Goal: Task Accomplishment & Management: Use online tool/utility

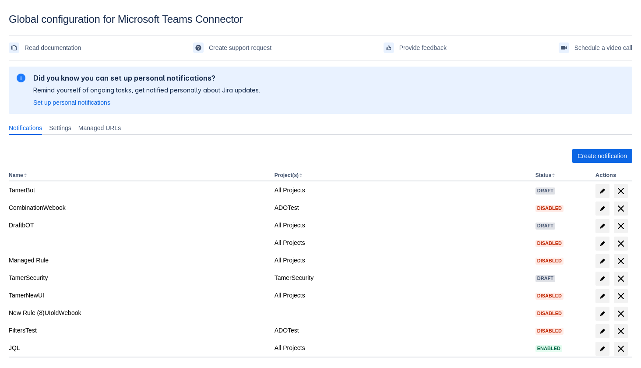
scroll to position [47, 0]
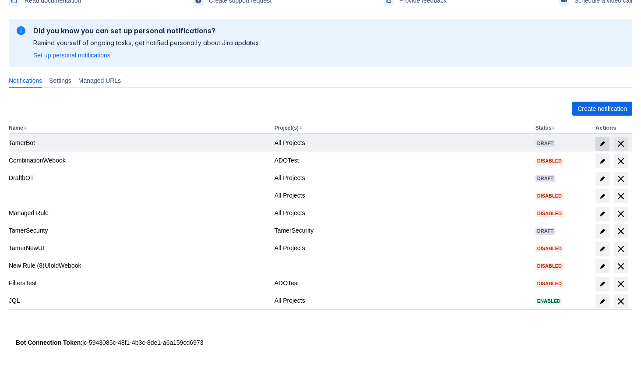
click at [605, 143] on span "edit" at bounding box center [602, 143] width 7 height 7
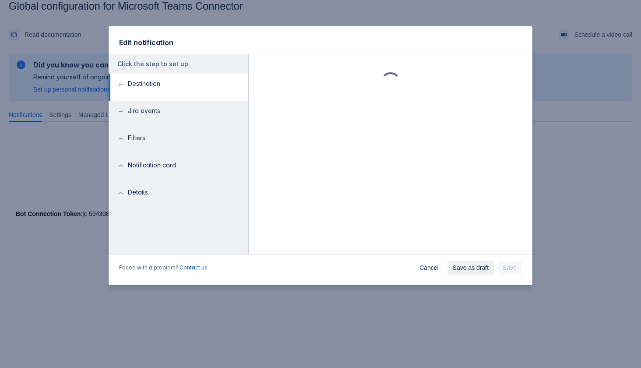
scroll to position [13, 0]
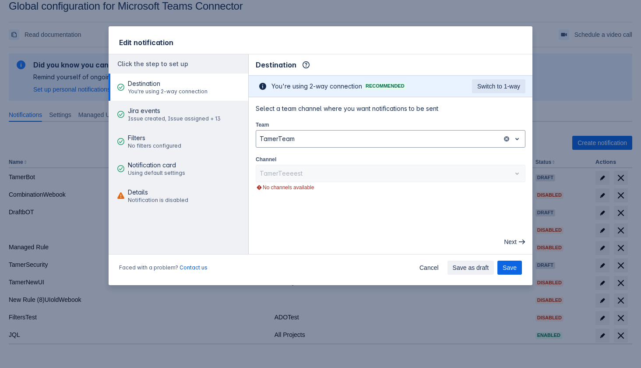
click at [351, 200] on main "Destination Info This determines how and where the bot will send notifications …" at bounding box center [391, 154] width 284 height 200
click at [424, 263] on span "Cancel" at bounding box center [428, 267] width 19 height 14
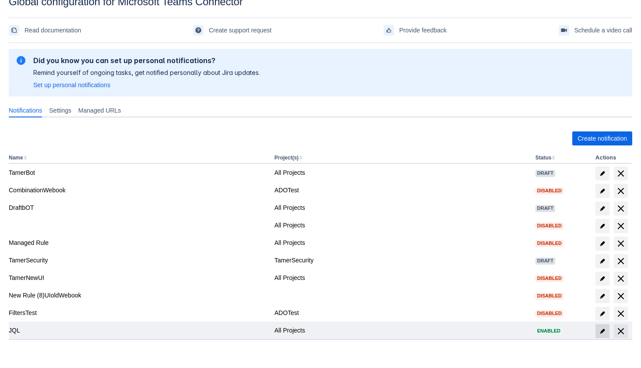
click at [603, 332] on span "edit" at bounding box center [602, 330] width 7 height 7
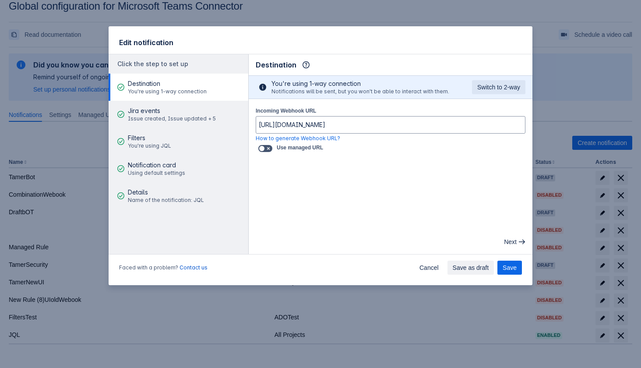
click at [448, 44] on div "Edit notification" at bounding box center [321, 40] width 424 height 28
click at [427, 270] on span "Cancel" at bounding box center [428, 267] width 19 height 14
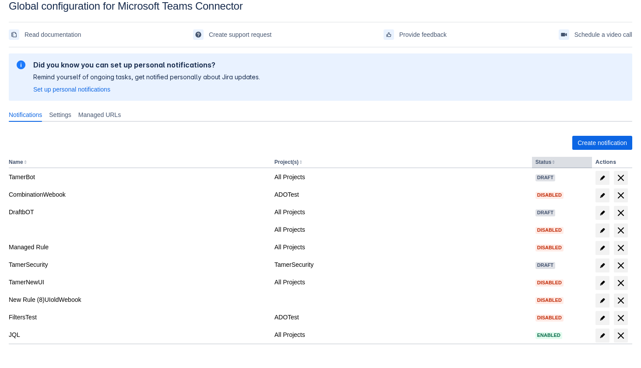
scroll to position [18, 0]
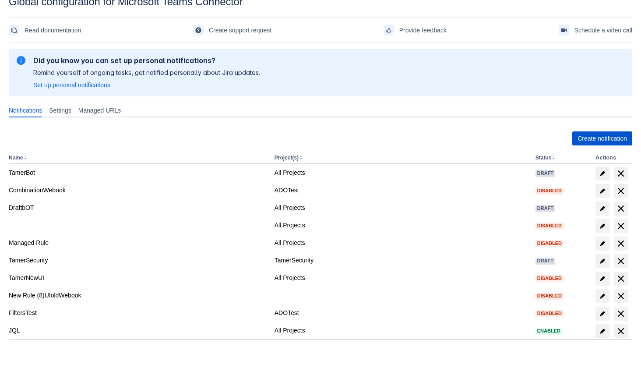
click at [601, 137] on span "Create notification" at bounding box center [601, 138] width 49 height 14
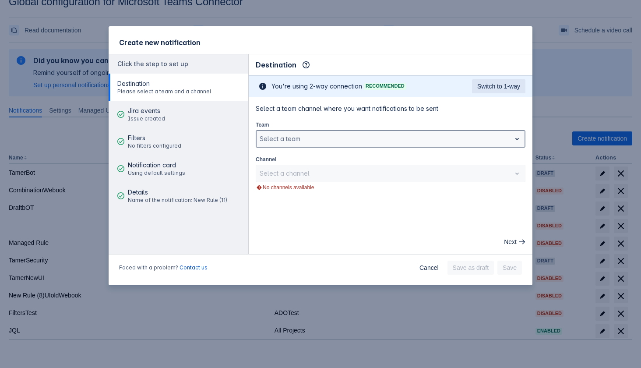
click at [287, 142] on div at bounding box center [383, 138] width 248 height 11
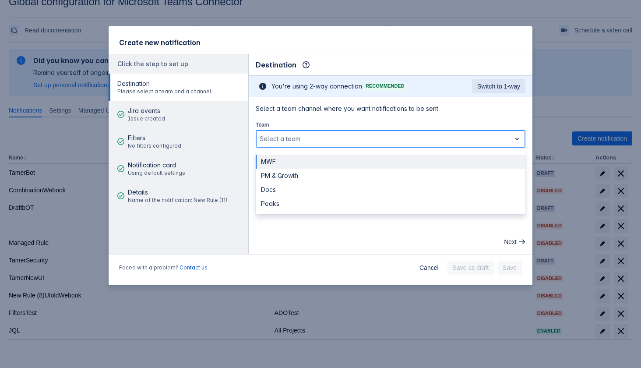
click at [289, 165] on div "MWF" at bounding box center [391, 161] width 270 height 14
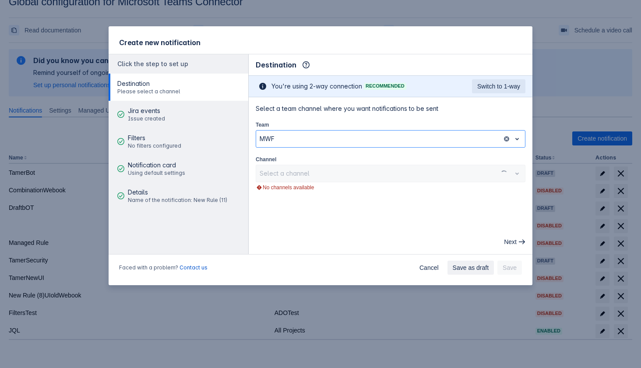
click at [307, 169] on div "Select a channel" at bounding box center [391, 174] width 270 height 18
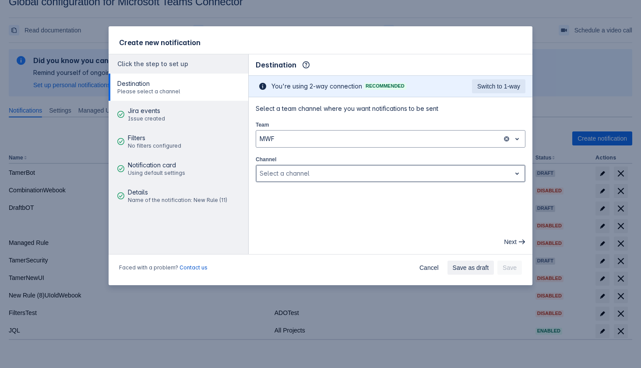
click at [307, 169] on div at bounding box center [383, 173] width 248 height 11
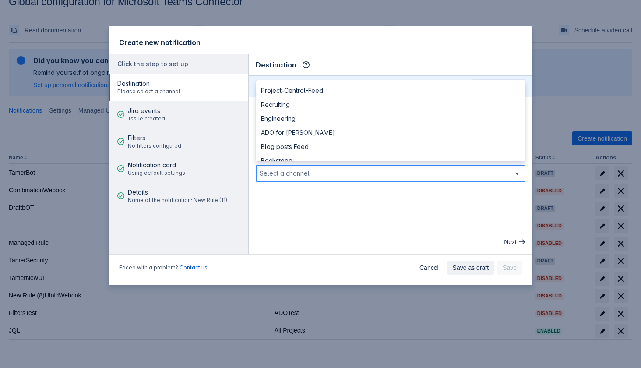
scroll to position [427, 0]
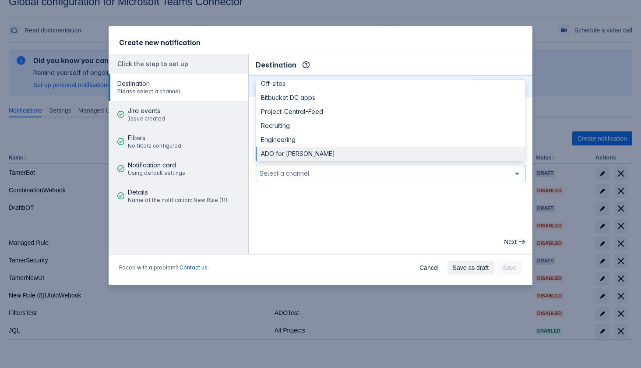
click at [319, 242] on div "Next" at bounding box center [390, 242] width 277 height 14
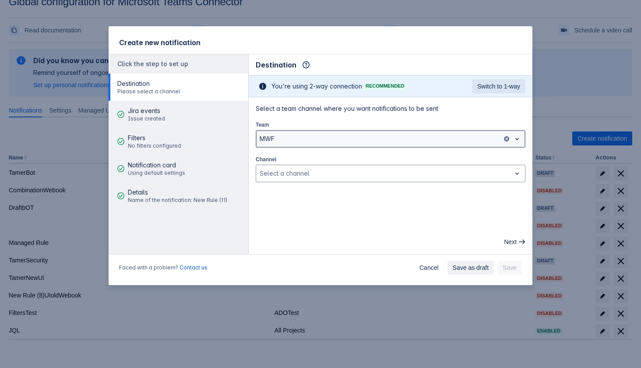
click at [341, 144] on div "MWF" at bounding box center [379, 139] width 246 height 14
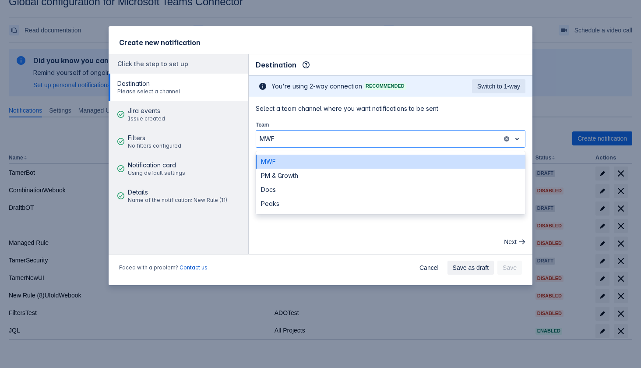
click at [335, 123] on div "Team MWF selected, (1 of 4), completion selected 4 results available. Use Up an…" at bounding box center [391, 134] width 270 height 28
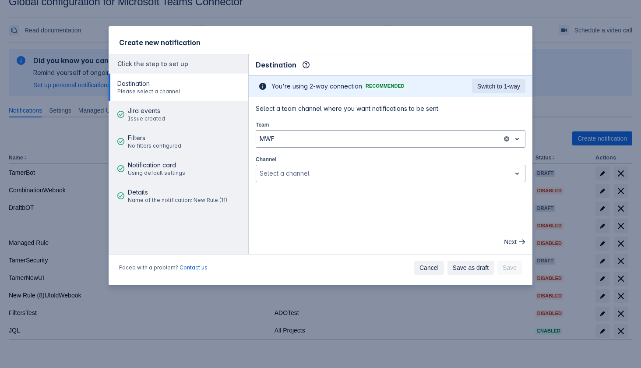
click at [427, 264] on span "Cancel" at bounding box center [428, 267] width 19 height 14
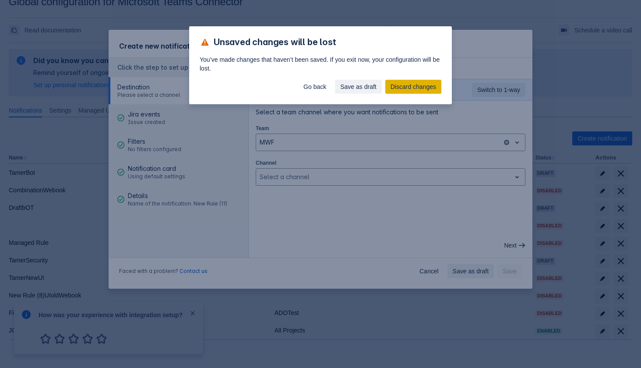
click at [427, 84] on span "Discard changes" at bounding box center [413, 87] width 46 height 14
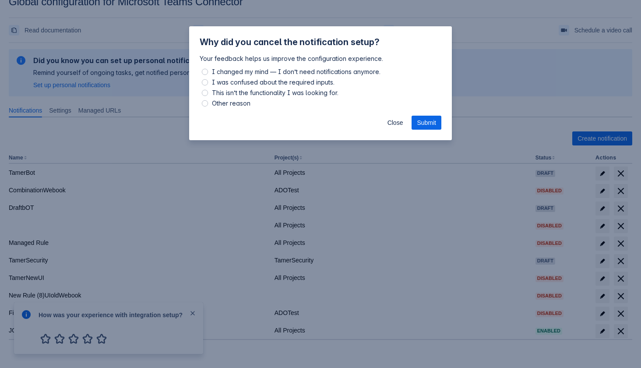
click at [232, 106] on span "Other reason" at bounding box center [231, 103] width 42 height 11
click at [208, 106] on input "Other reason" at bounding box center [205, 103] width 6 height 6
radio input "true"
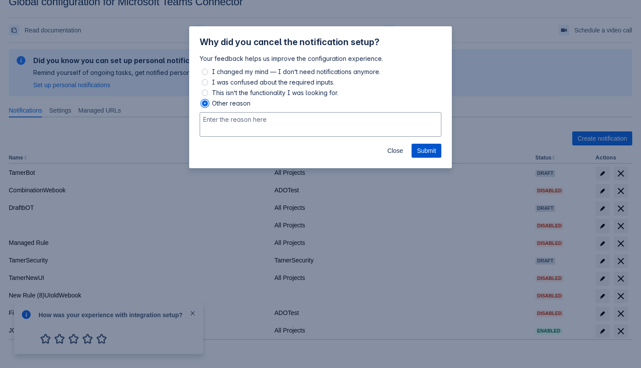
click at [429, 148] on span "Submit" at bounding box center [426, 151] width 19 height 14
click at [319, 95] on span "This isn’t the functionality I was looking for." at bounding box center [275, 93] width 130 height 11
click at [208, 95] on input "This isn’t the functionality I was looking for." at bounding box center [205, 93] width 6 height 6
radio input "true"
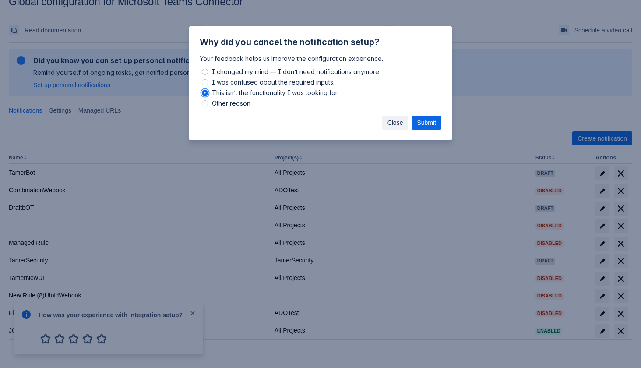
click at [388, 123] on span "Close" at bounding box center [395, 123] width 16 height 14
